Goal: Task Accomplishment & Management: Use online tool/utility

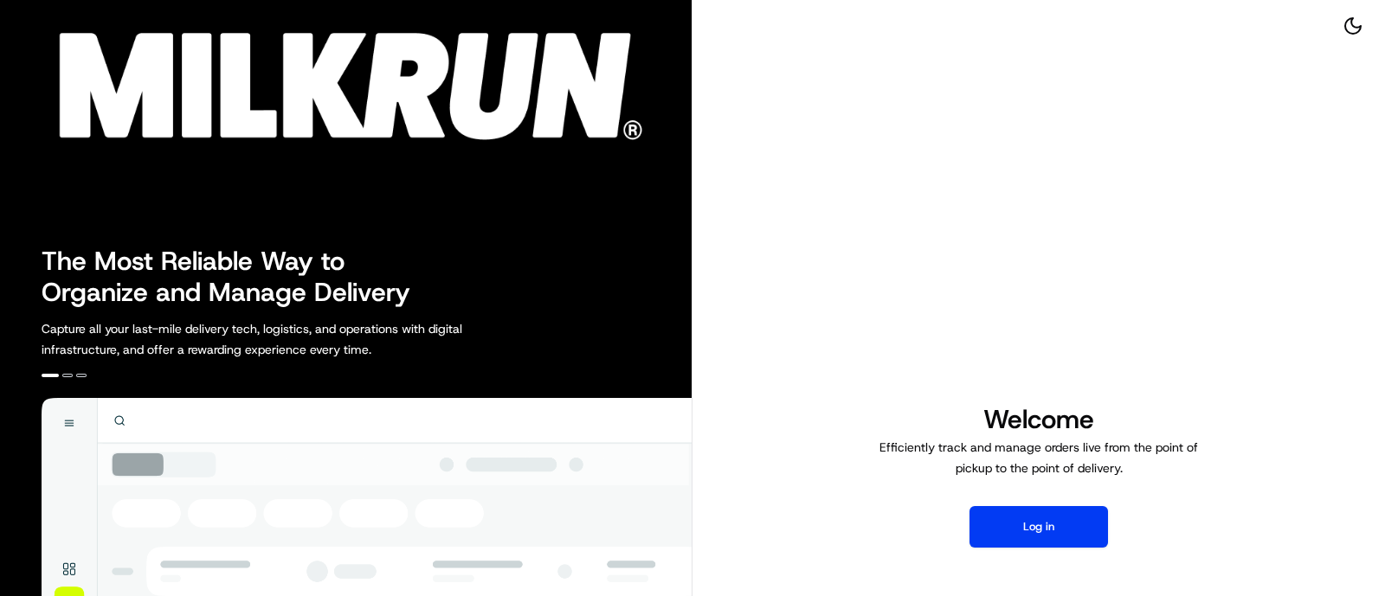
drag, startPoint x: 1327, startPoint y: 176, endPoint x: 1309, endPoint y: 157, distance: 26.3
click at [1327, 176] on div "Welcome Efficiently track and manage orders live from the point of pickup to th…" at bounding box center [1038, 475] width 692 height 951
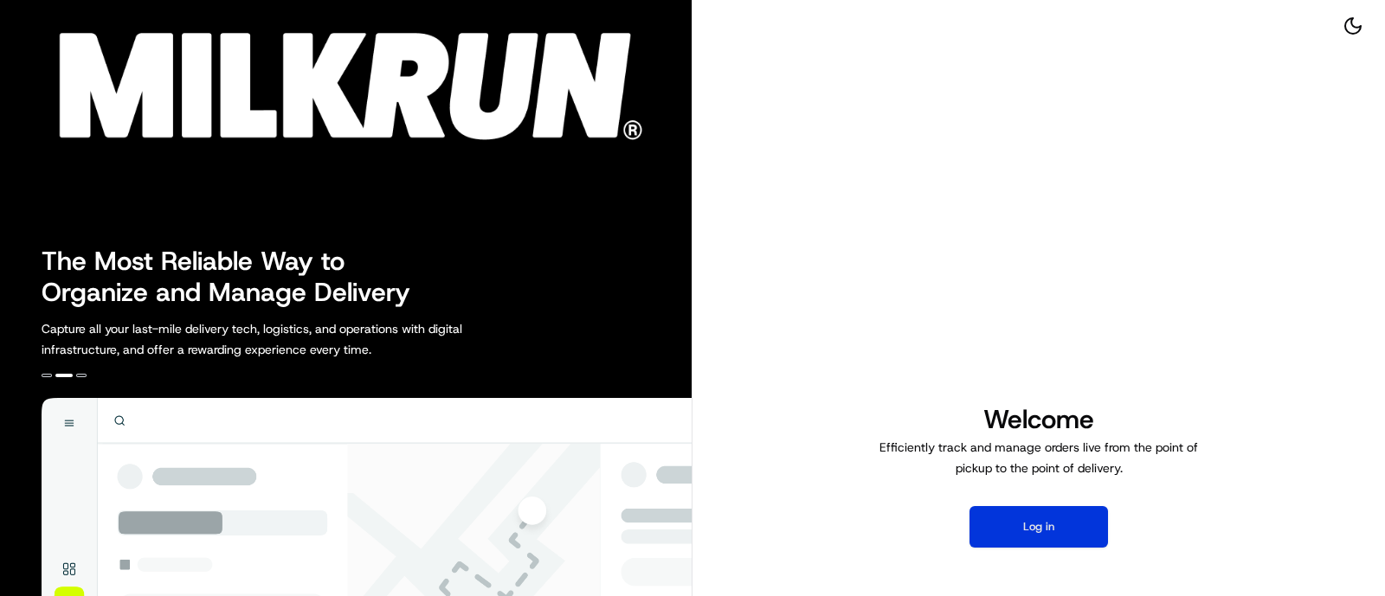
click at [1049, 512] on button "Log in" at bounding box center [1038, 527] width 138 height 42
